Goal: Ask a question

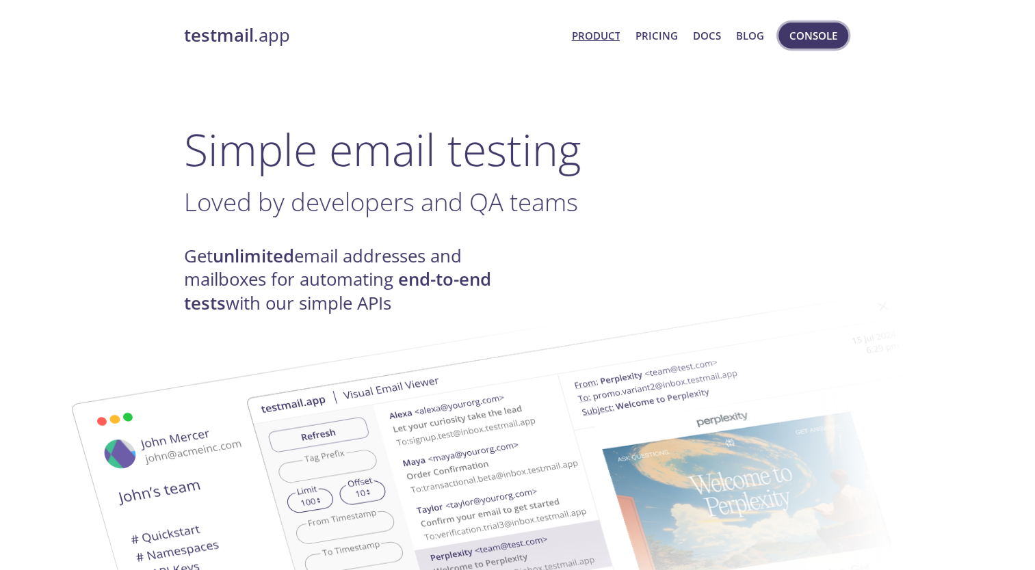
click at [821, 43] on span "Console" at bounding box center [813, 36] width 48 height 18
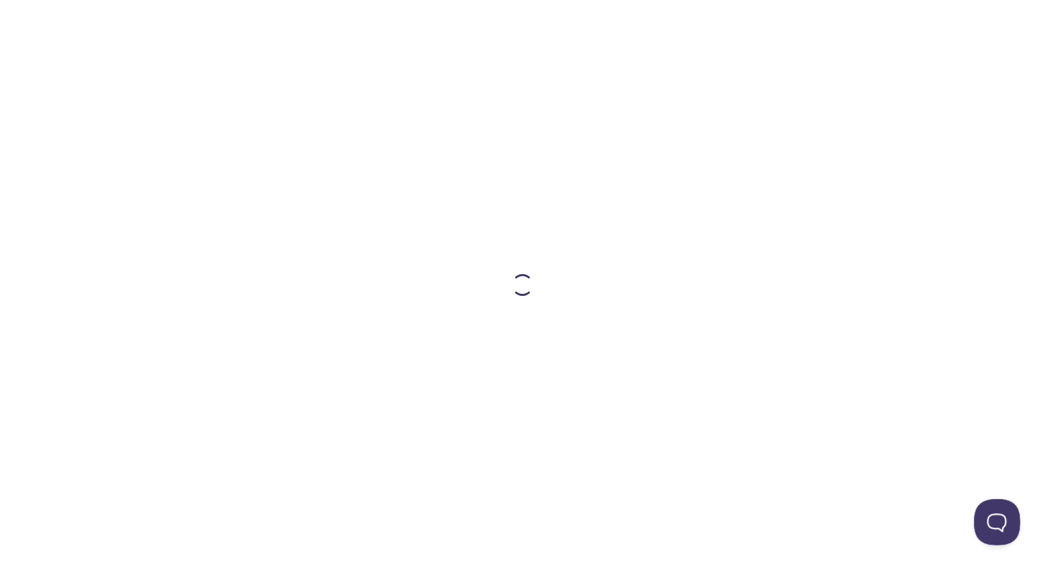
click at [999, 518] on button "Open Beacon popover" at bounding box center [994, 519] width 41 height 41
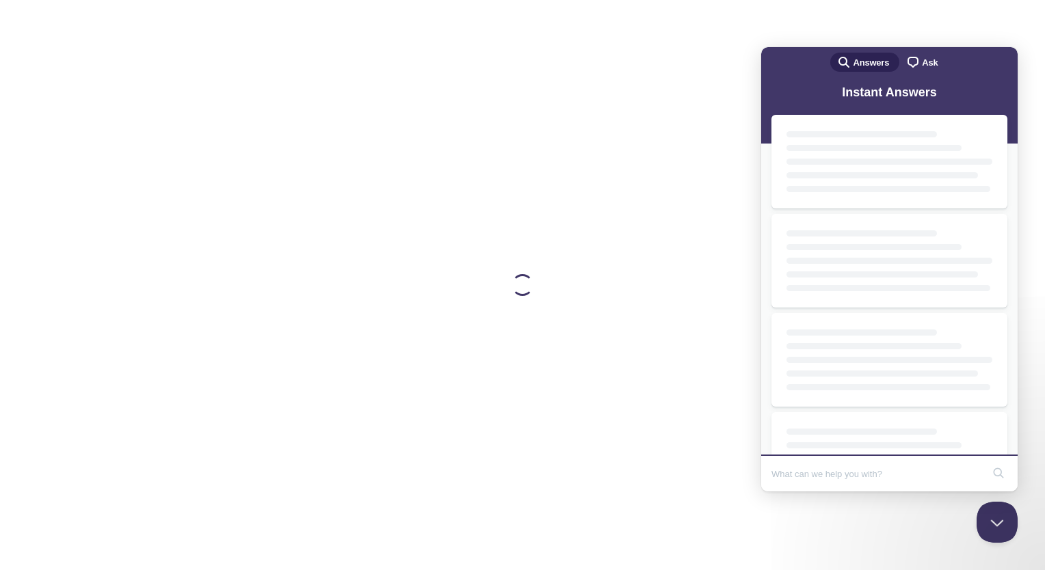
click at [924, 66] on span "Ask" at bounding box center [930, 63] width 16 height 14
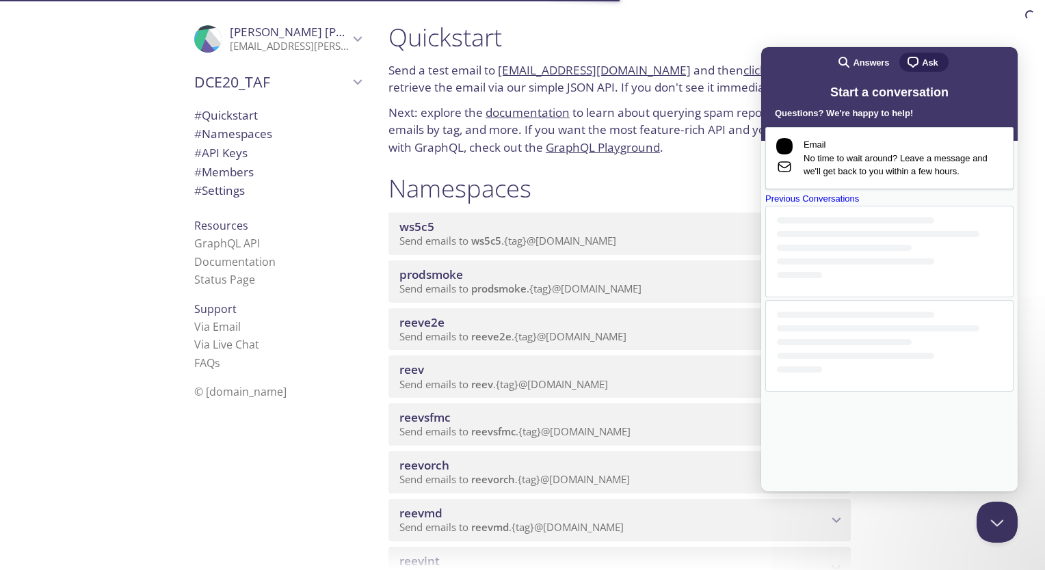
click at [895, 206] on div "Previous Conversations" at bounding box center [889, 199] width 248 height 14
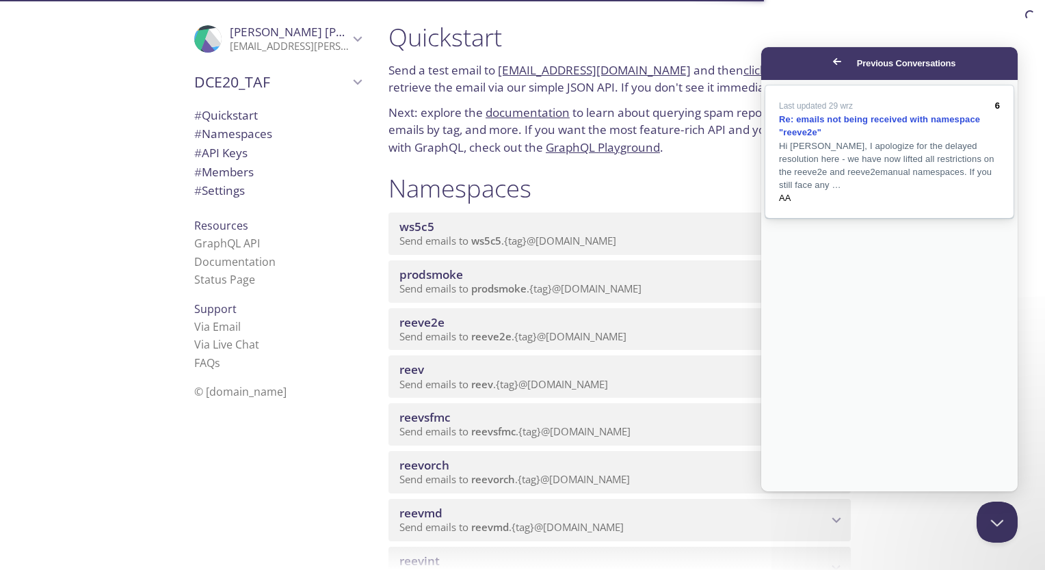
click at [888, 135] on div "Re: emails not being received with namespace "reeve2e"" at bounding box center [889, 126] width 221 height 27
click at [786, 492] on button "Close" at bounding box center [774, 501] width 25 height 18
click at [829, 64] on span "Go back" at bounding box center [837, 61] width 16 height 16
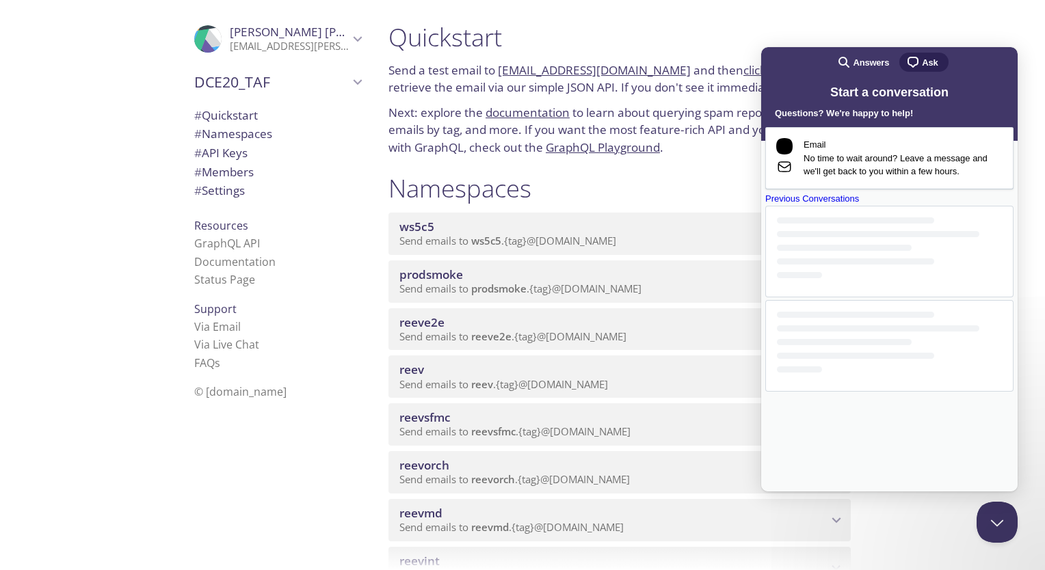
click at [965, 31] on div "Quickstart Send a test email to [EMAIL_ADDRESS][DOMAIN_NAME] and then click her…" at bounding box center [711, 285] width 667 height 570
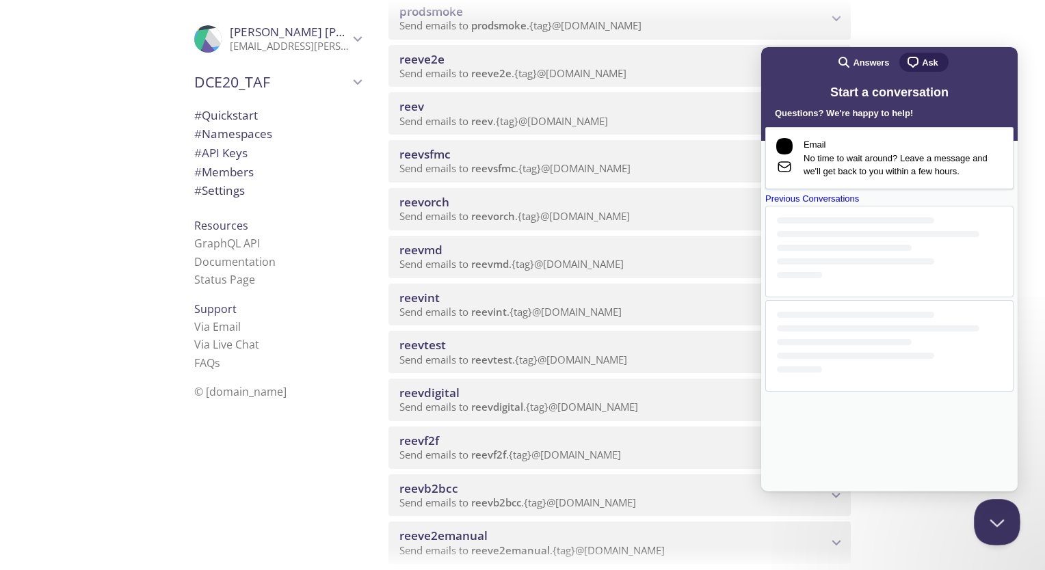
scroll to position [342, 0]
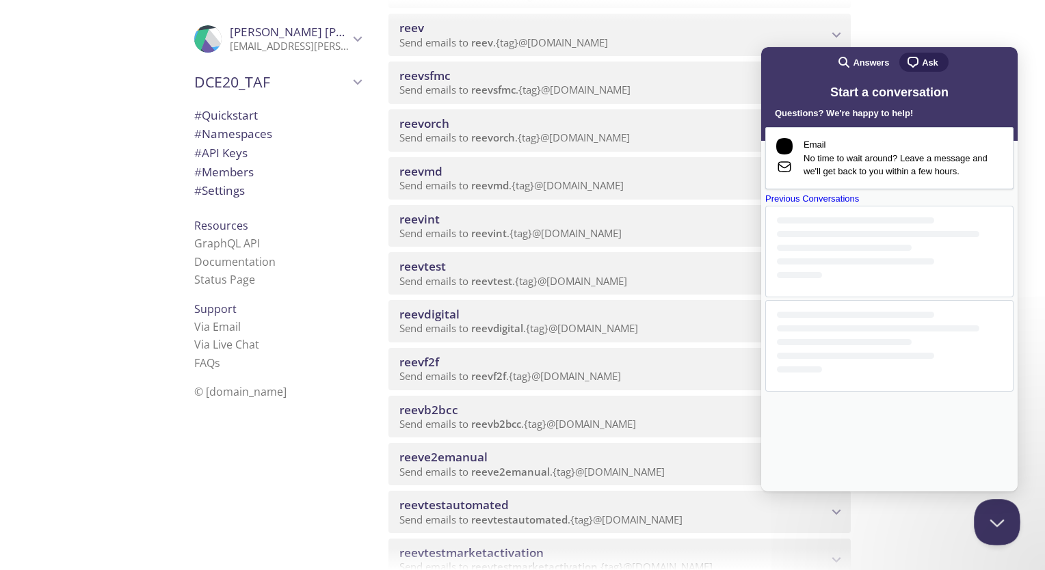
click at [991, 514] on button "Close Beacon popover" at bounding box center [994, 519] width 41 height 41
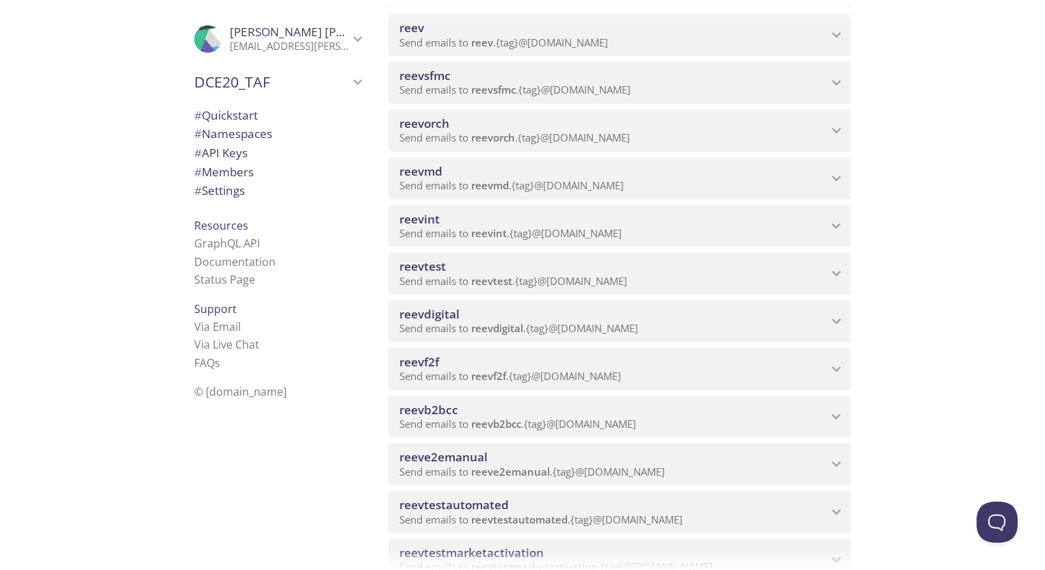
scroll to position [0, 0]
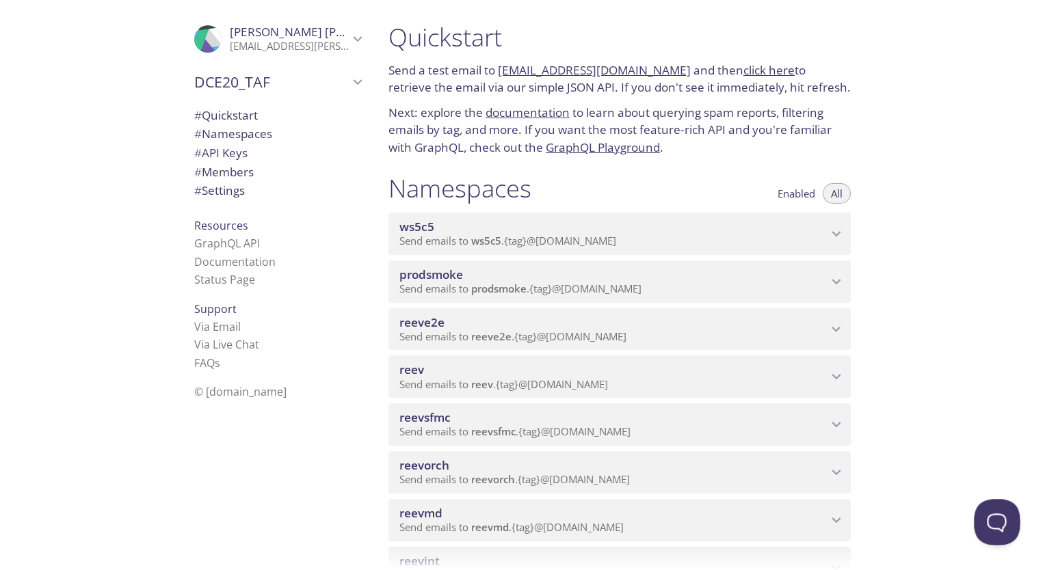
click at [996, 517] on button "Open Beacon popover" at bounding box center [994, 519] width 41 height 41
